Goal: Find specific page/section: Find specific page/section

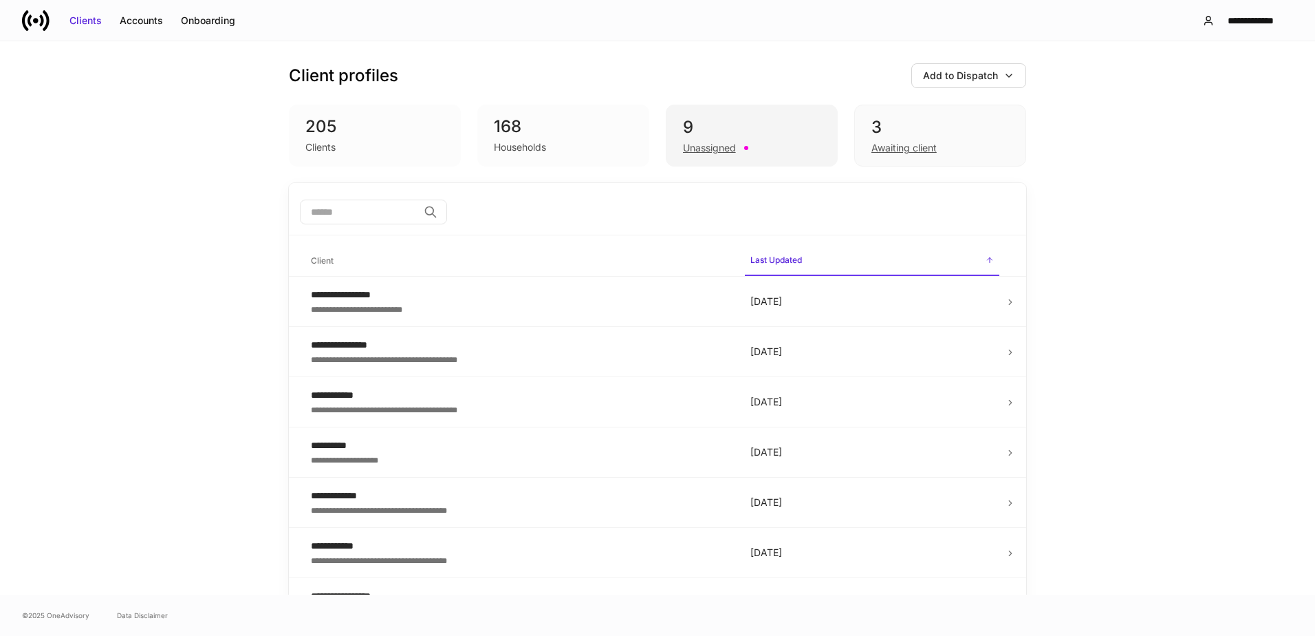
click at [695, 141] on div "Unassigned" at bounding box center [709, 148] width 53 height 14
